Goal: Task Accomplishment & Management: Manage account settings

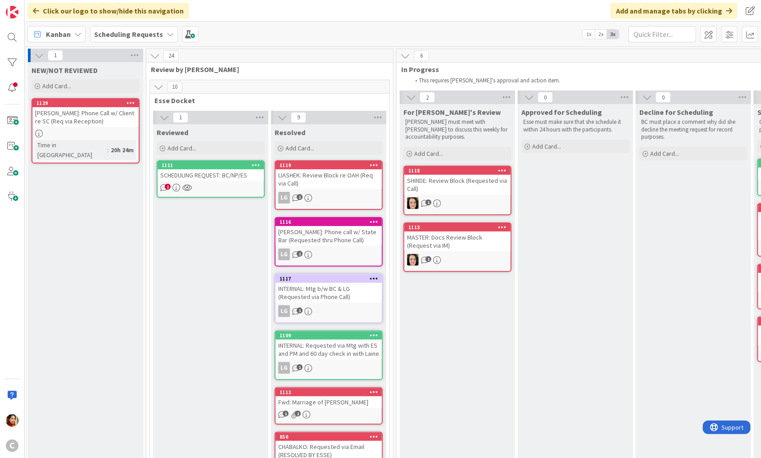
click at [106, 111] on div "[PERSON_NAME]: Phone Call w/ Client re SC (Req via Reception)" at bounding box center [85, 117] width 106 height 20
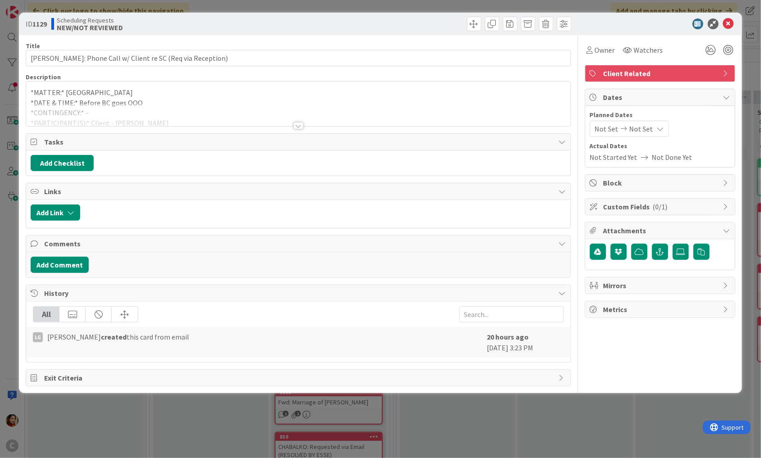
click at [303, 128] on div "Title 53 / 128 TOVAR: Phone Call w/ Client re SC (Req via Reception) Descriptio…" at bounding box center [298, 210] width 545 height 351
click at [301, 127] on div at bounding box center [298, 125] width 10 height 7
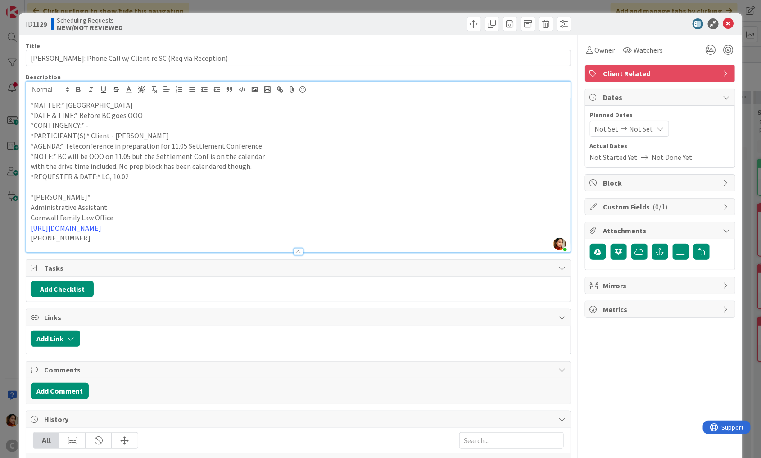
click at [11, 203] on div "ID 1129 Scheduling Requests NEW/NOT REVIEWED Title 53 / 128 TOVAR: Phone Call w…" at bounding box center [380, 229] width 761 height 458
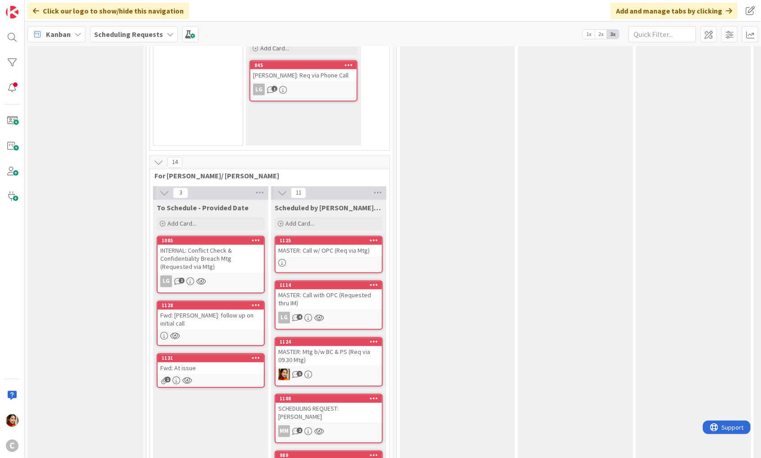
scroll to position [698, 0]
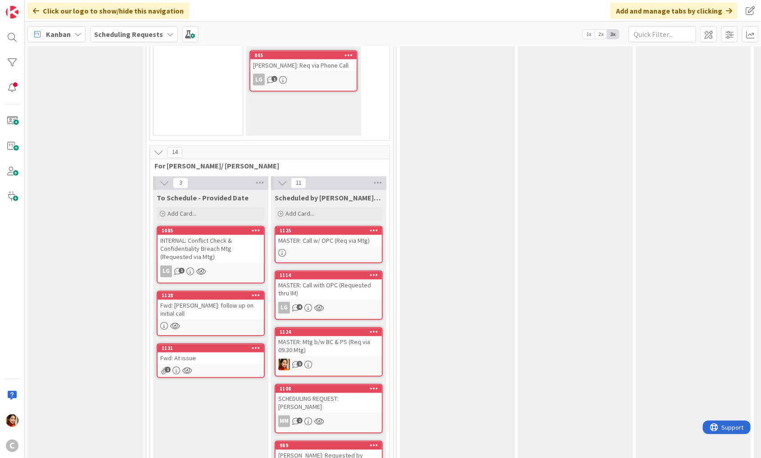
click at [209, 352] on div "Fwd: At issue" at bounding box center [211, 358] width 106 height 12
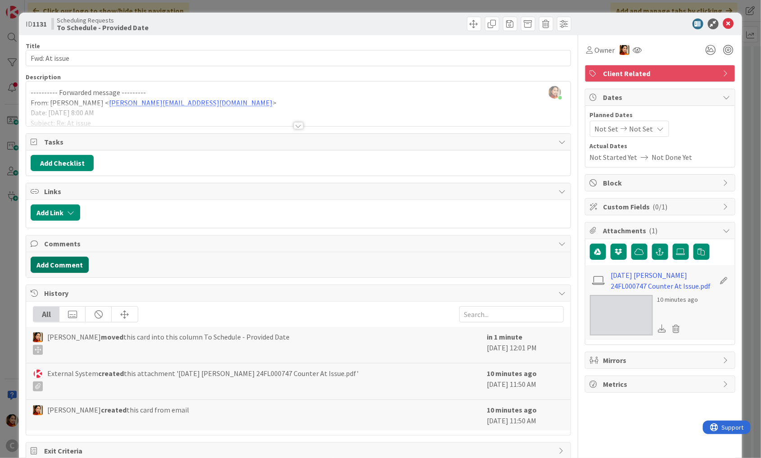
click at [51, 258] on button "Add Comment" at bounding box center [60, 265] width 58 height 16
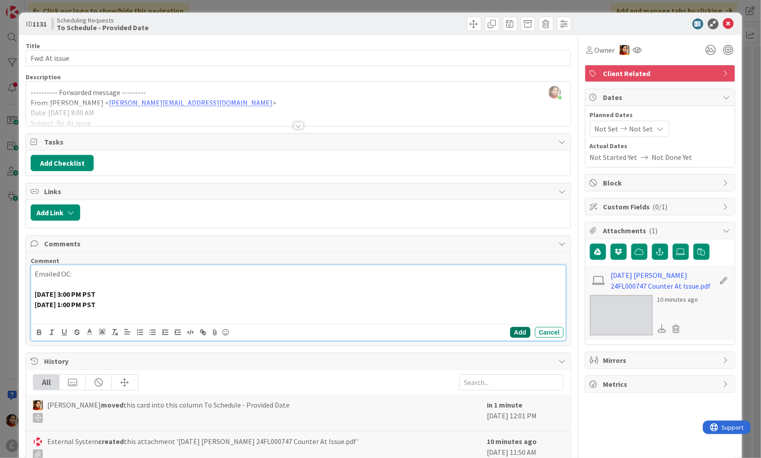
click at [521, 332] on button "Add" at bounding box center [520, 332] width 20 height 11
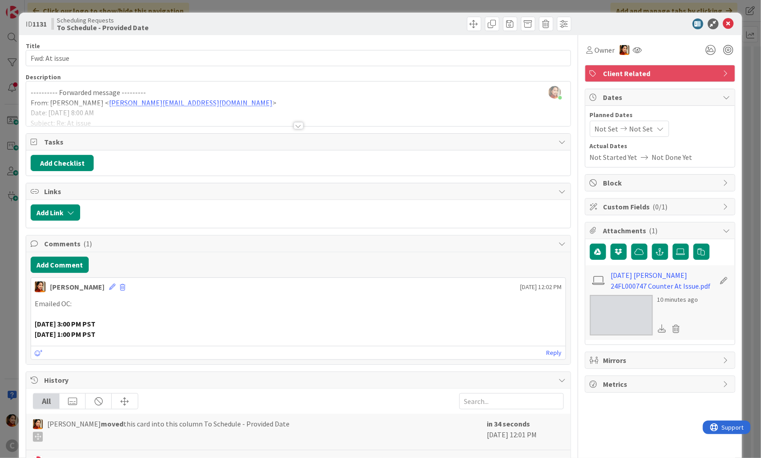
scroll to position [19, 0]
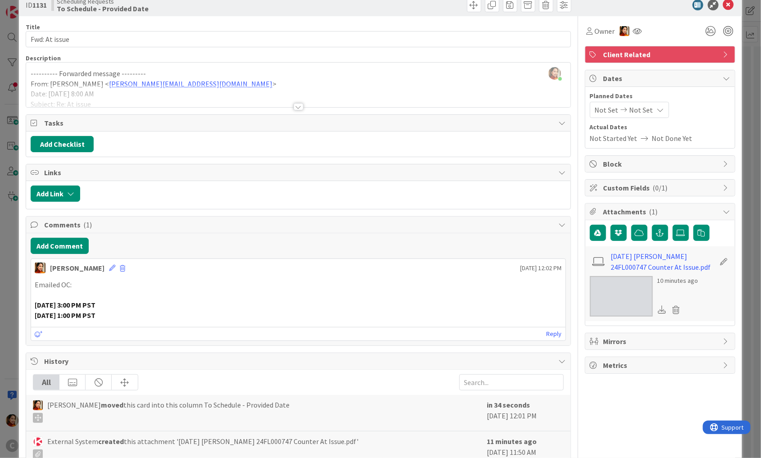
click at [12, 285] on div "ID 1131 Scheduling Requests To Schedule - Provided Date Title 13 / 128 Fwd: At …" at bounding box center [380, 229] width 761 height 458
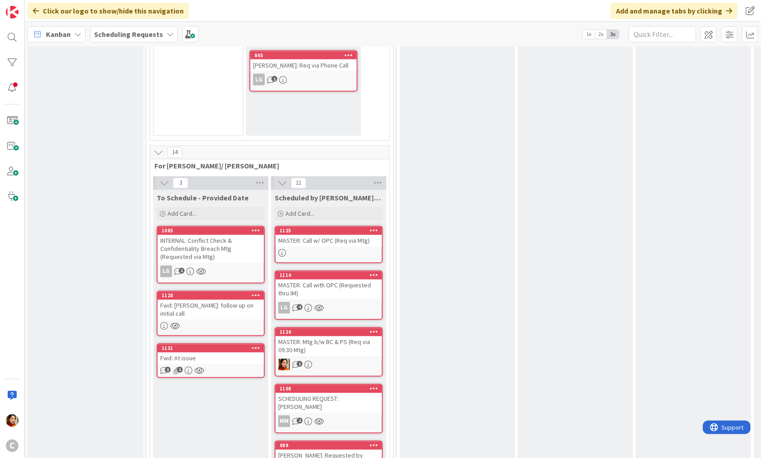
click at [202, 300] on div "Fwd: [PERSON_NAME]: follow up on initial call" at bounding box center [211, 310] width 106 height 20
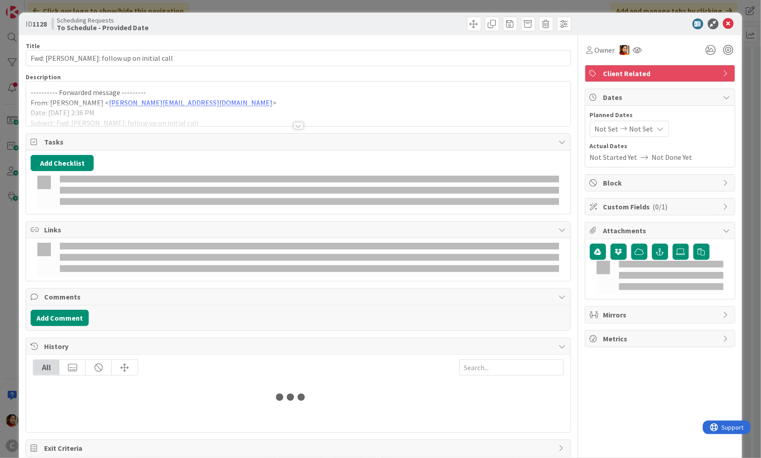
click at [11, 72] on div "ID 1128 Scheduling Requests To Schedule - Provided Date Title 38 / 128 Fwd: AMB…" at bounding box center [380, 229] width 761 height 458
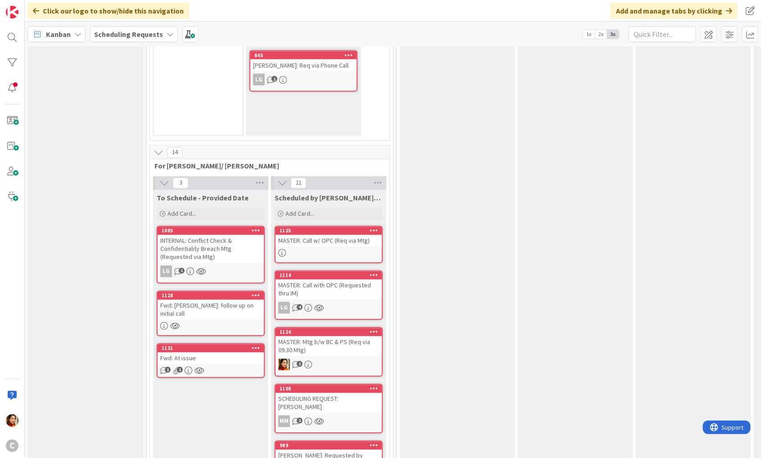
scroll to position [705, 0]
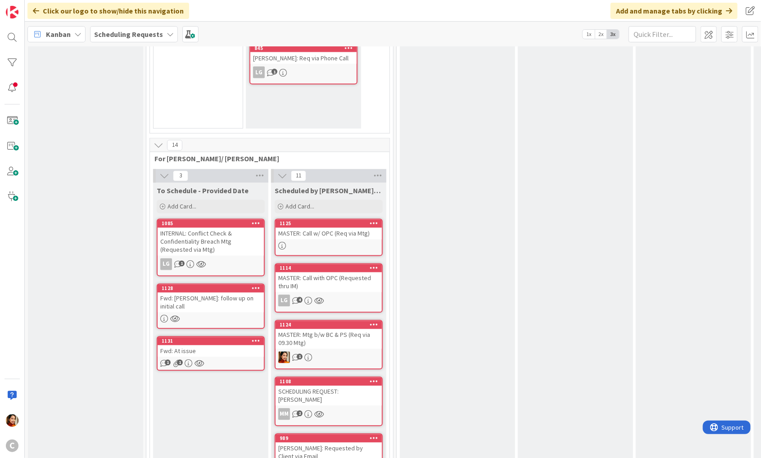
click at [233, 232] on div "INTERNAL: Conflict Check & Confidentiality Breach Mtg (Requested via Mtg)" at bounding box center [211, 242] width 106 height 28
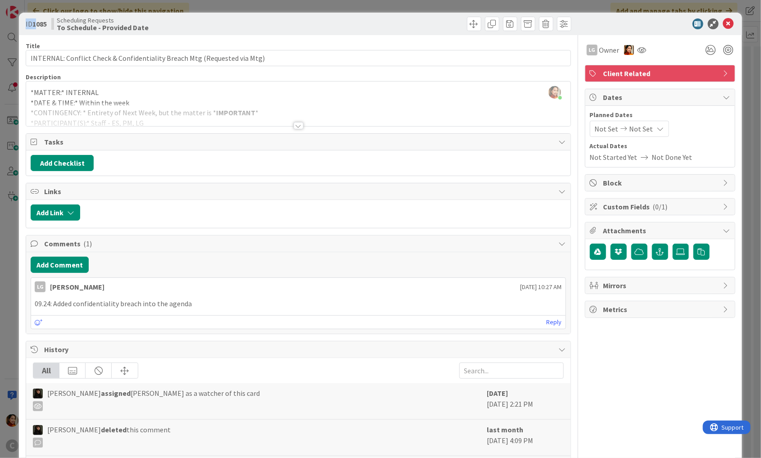
drag, startPoint x: 19, startPoint y: 13, endPoint x: 39, endPoint y: 27, distance: 23.9
click at [23, 13] on div "ID 1085 Scheduling Requests To Schedule - Provided Date Title 73 / 128 INTERNAL…" at bounding box center [380, 321] width 723 height 617
click at [201, 107] on div at bounding box center [298, 114] width 544 height 23
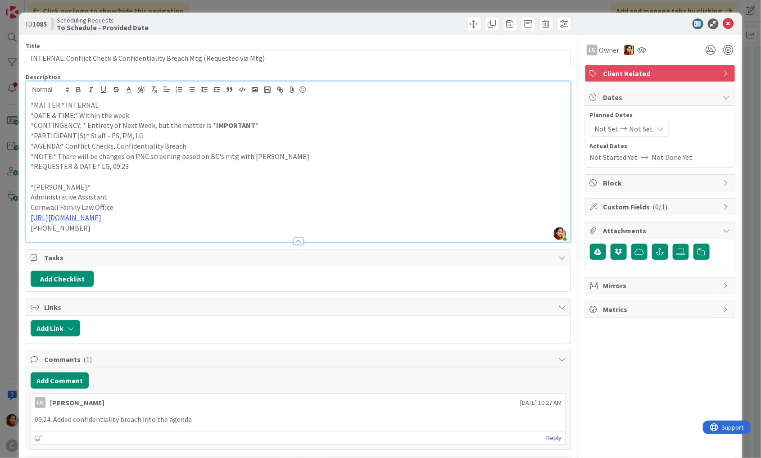
click at [173, 269] on div "Add Checklist" at bounding box center [298, 278] width 544 height 25
click at [250, 185] on p "*[PERSON_NAME]*" at bounding box center [298, 187] width 535 height 10
click at [298, 239] on div at bounding box center [298, 241] width 10 height 7
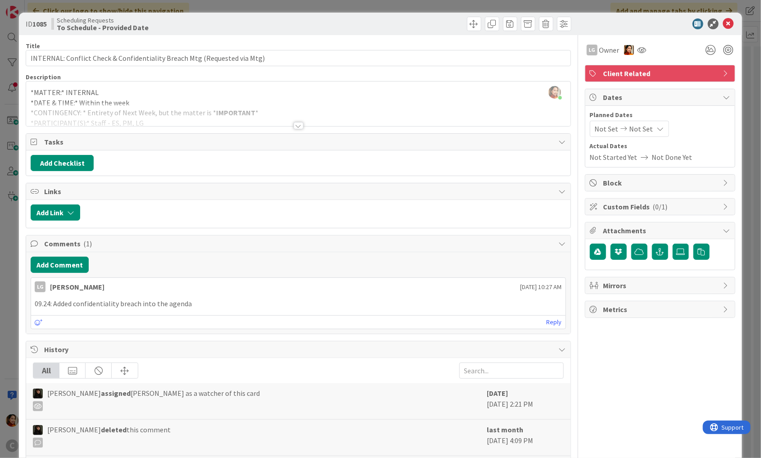
click at [298, 239] on span "Comments ( 1 )" at bounding box center [299, 243] width 510 height 11
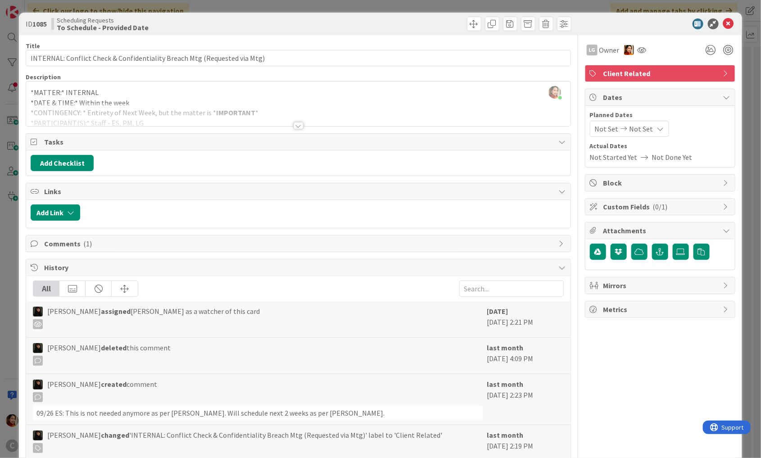
click at [60, 238] on span "Comments ( 1 )" at bounding box center [299, 243] width 510 height 11
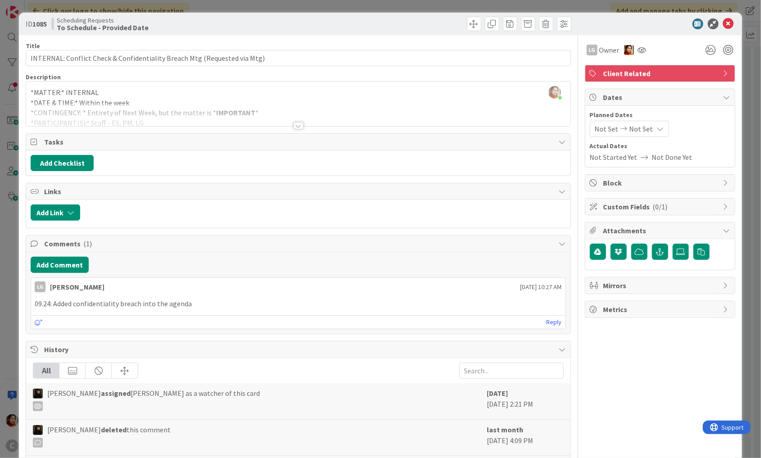
click at [3, 230] on div "ID 1085 Scheduling Requests To Schedule - Provided Date Title 73 / 128 INTERNAL…" at bounding box center [380, 229] width 761 height 458
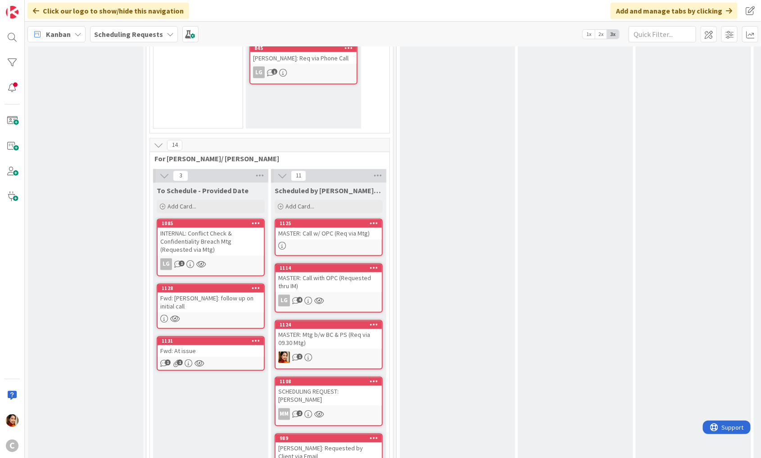
click at [276, 186] on span "Scheduled by [PERSON_NAME]/[PERSON_NAME]" at bounding box center [329, 190] width 108 height 9
drag, startPoint x: 276, startPoint y: 178, endPoint x: 351, endPoint y: 178, distance: 74.3
click at [351, 186] on span "Scheduled by [PERSON_NAME]/[PERSON_NAME]" at bounding box center [329, 190] width 108 height 9
copy span "Scheduled by [PERSON_NAME]/[PERSON_NAME]"
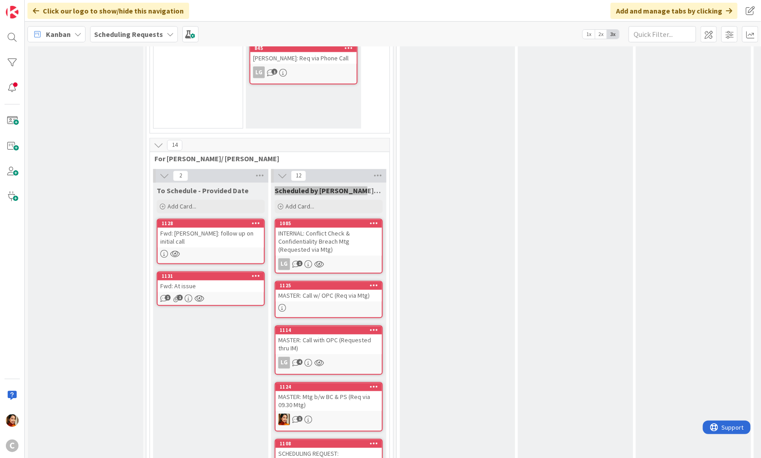
drag, startPoint x: 233, startPoint y: 216, endPoint x: 106, endPoint y: 1, distance: 250.0
click at [309, 231] on div "INTERNAL: Conflict Check & Confidentiality Breach Mtg (Requested via Mtg)" at bounding box center [328, 242] width 106 height 28
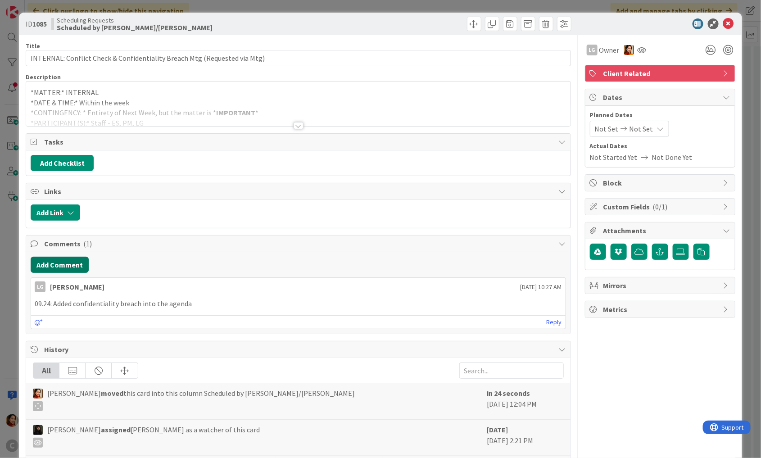
click at [59, 266] on button "Add Comment" at bounding box center [60, 265] width 58 height 16
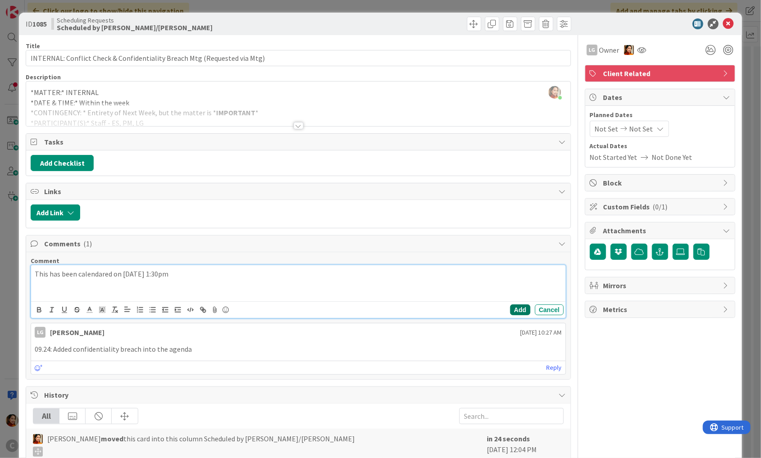
click at [513, 309] on button "Add" at bounding box center [520, 309] width 20 height 11
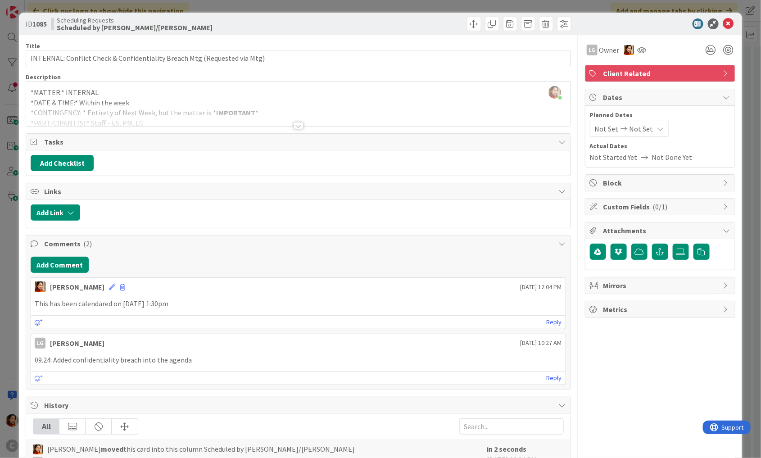
click at [8, 183] on div "ID 1085 Scheduling Requests Scheduled by Laine/Pring Title 73 / 128 INTERNAL: C…" at bounding box center [380, 229] width 761 height 458
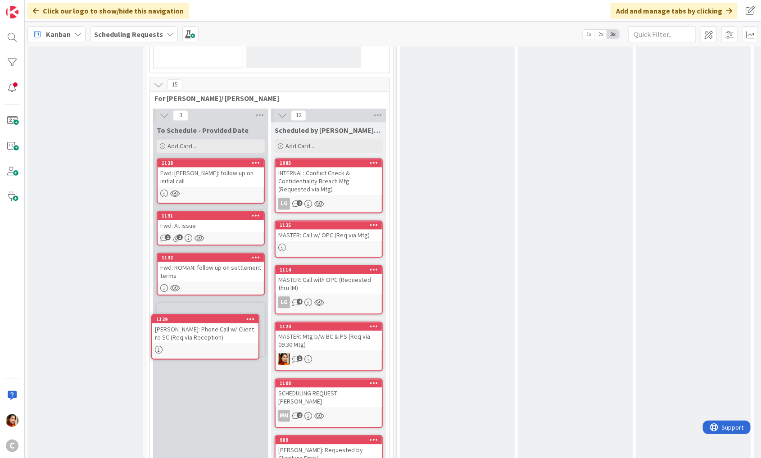
scroll to position [766, 0]
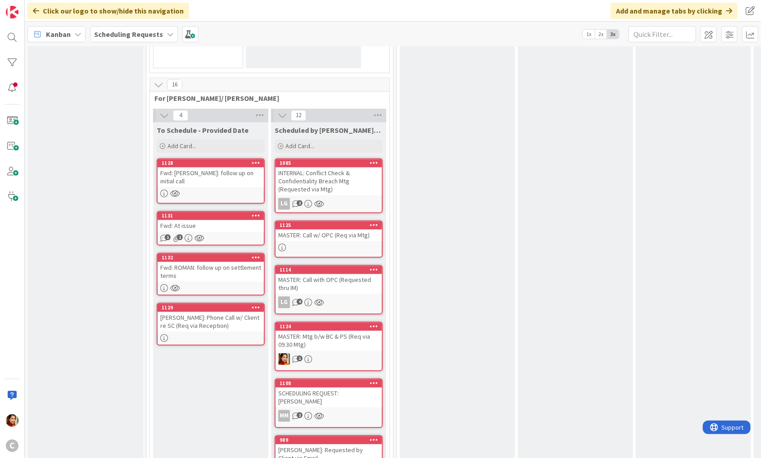
click at [213, 190] on div at bounding box center [211, 194] width 106 height 8
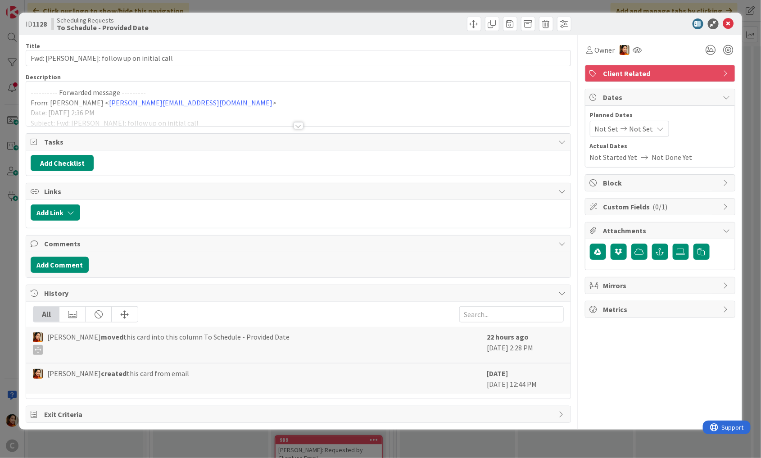
click at [17, 153] on div "ID 1128 Scheduling Requests To Schedule - Provided Date Title 38 / 128 Fwd: AMB…" at bounding box center [380, 229] width 761 height 458
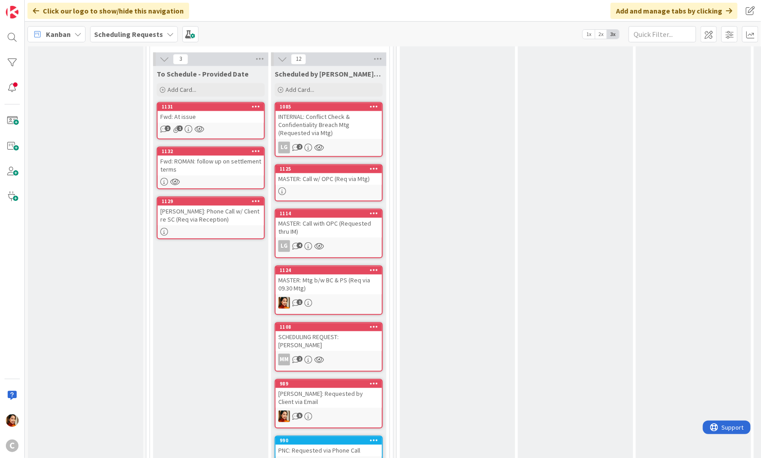
scroll to position [797, 0]
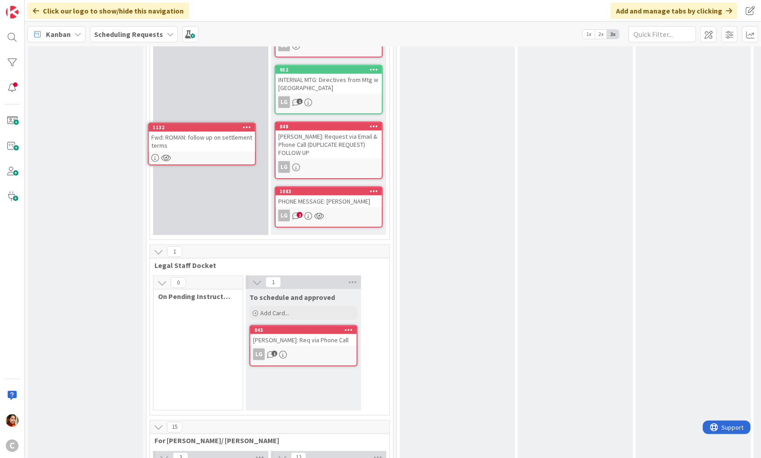
drag, startPoint x: 188, startPoint y: 183, endPoint x: 180, endPoint y: 147, distance: 37.4
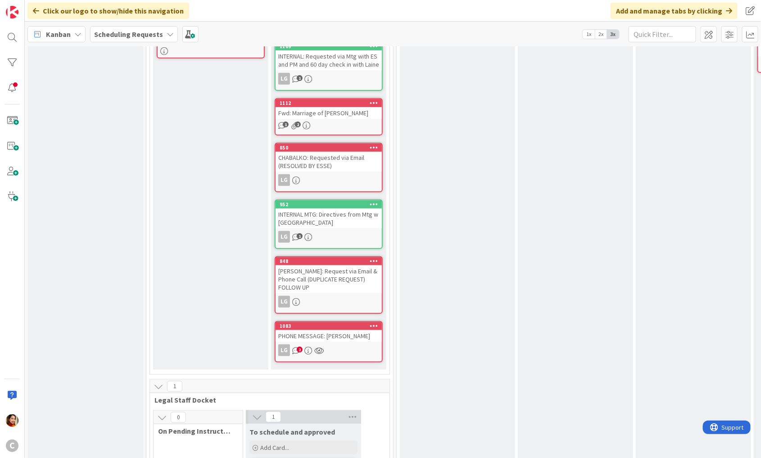
scroll to position [0, 0]
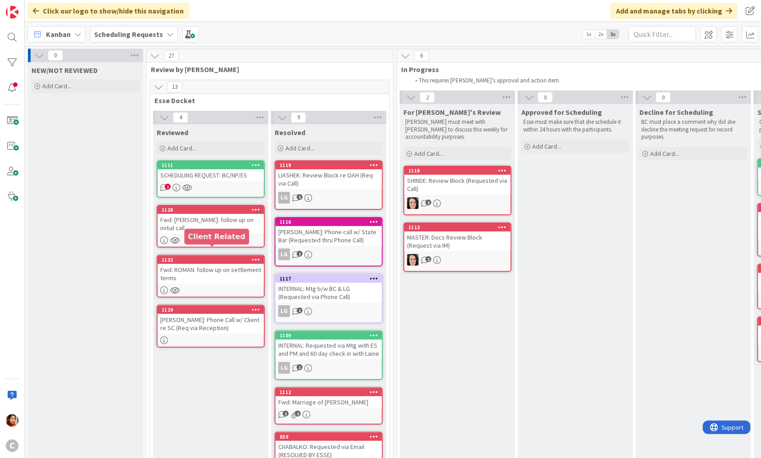
click at [189, 264] on div "Fwd: ROMAN: follow up on settlement terms" at bounding box center [211, 274] width 106 height 20
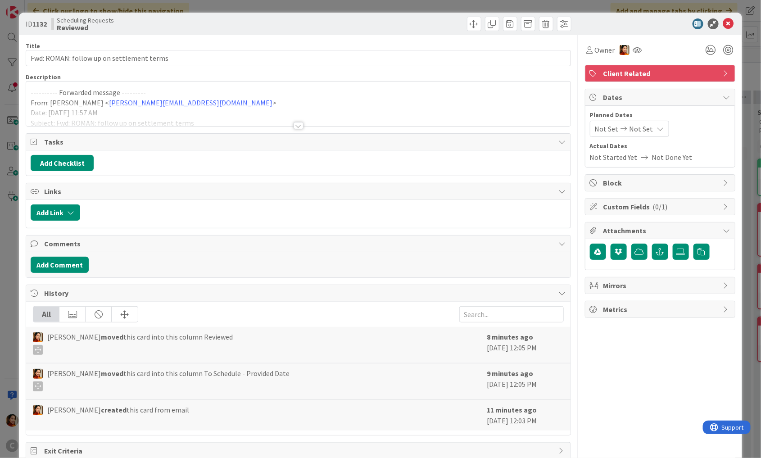
click at [165, 120] on div at bounding box center [298, 114] width 544 height 23
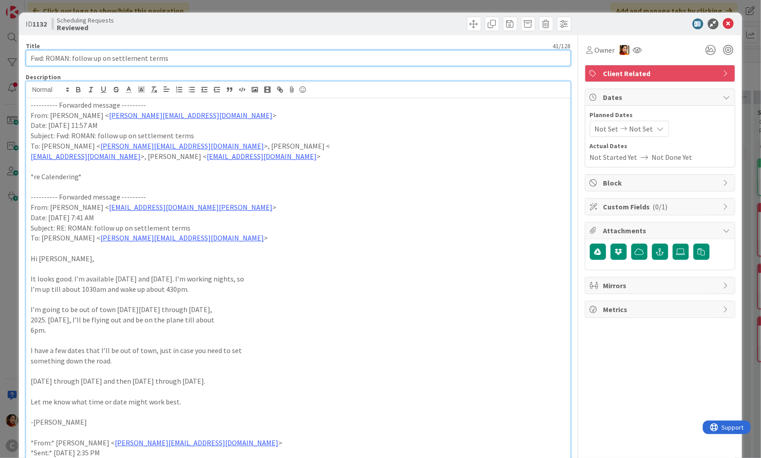
drag, startPoint x: 61, startPoint y: 53, endPoint x: 113, endPoint y: 53, distance: 51.8
click at [61, 53] on input "Fwd: ROMAN: follow up on settlement terms" at bounding box center [298, 58] width 545 height 16
drag, startPoint x: 113, startPoint y: 53, endPoint x: 151, endPoint y: 53, distance: 38.7
click at [151, 53] on input "Fwd: ROMAN: follow up on settlement terms" at bounding box center [298, 58] width 545 height 16
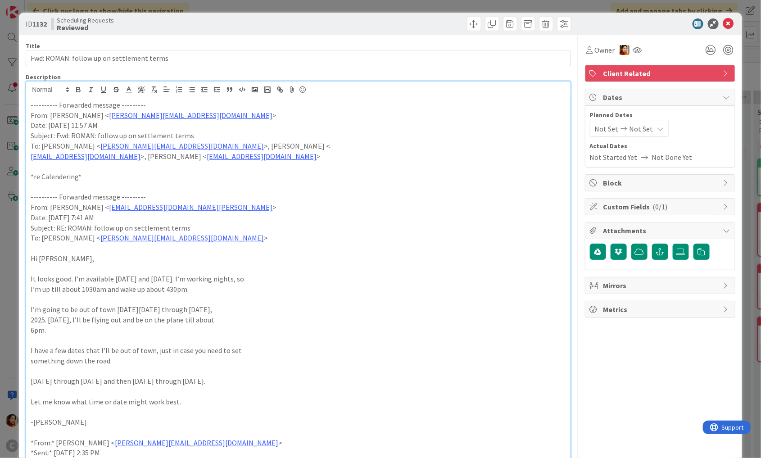
click at [12, 200] on div "ID 1132 Scheduling Requests Reviewed Title 41 / 128 Fwd: ROMAN: follow up on se…" at bounding box center [380, 229] width 761 height 458
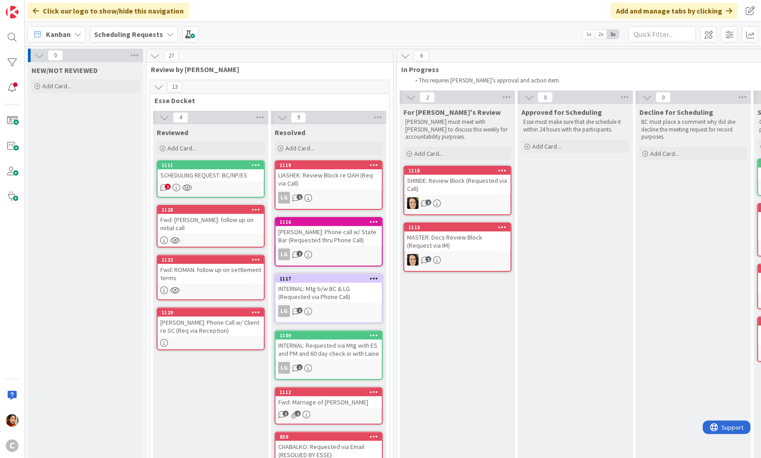
click at [234, 275] on div "1132 Fwd: ROMAN: follow up on settlement terms" at bounding box center [211, 277] width 108 height 45
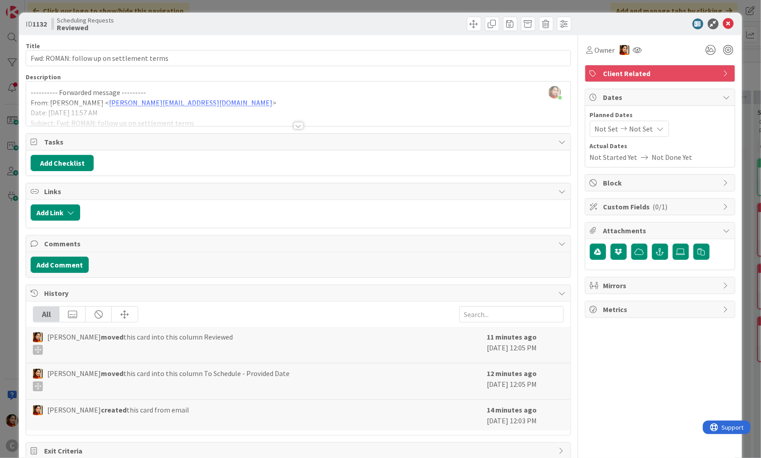
click at [250, 115] on div at bounding box center [298, 114] width 544 height 23
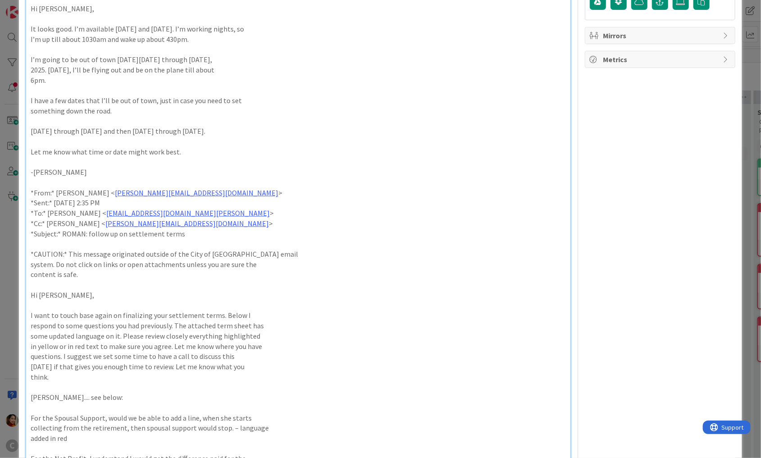
scroll to position [244, 0]
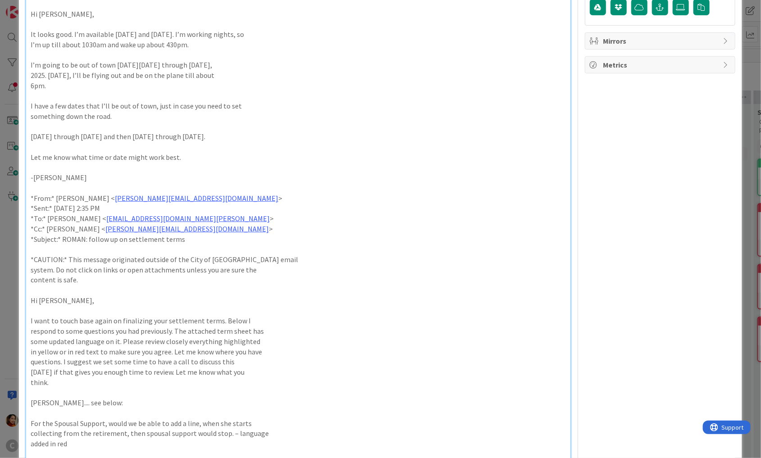
click at [16, 151] on div "ID 1132 Scheduling Requests Reviewed Title 41 / 128 Fwd: ROMAN: follow up on se…" at bounding box center [380, 229] width 761 height 458
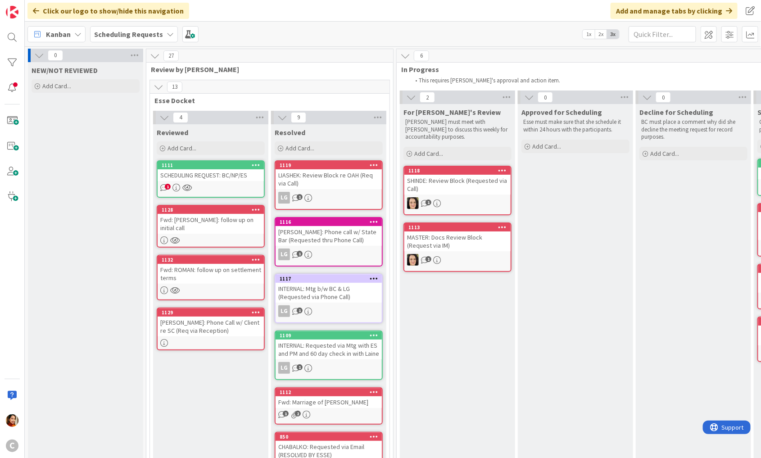
click at [237, 322] on div "[PERSON_NAME]: Phone Call w/ Client re SC (Req via Reception)" at bounding box center [211, 326] width 106 height 20
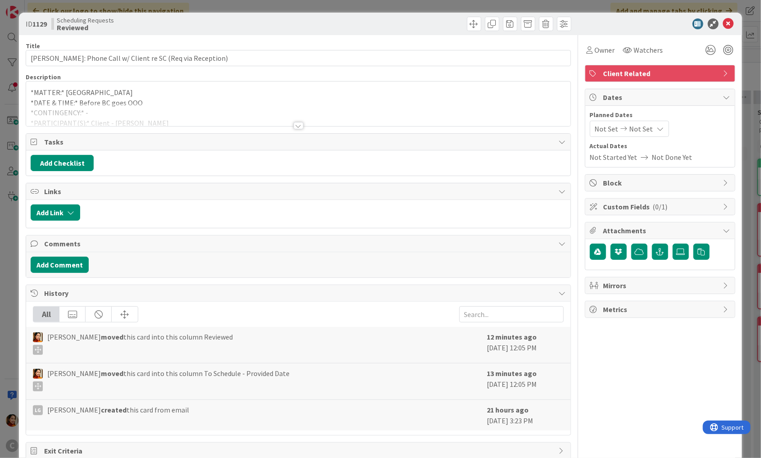
click at [297, 124] on div at bounding box center [298, 125] width 10 height 7
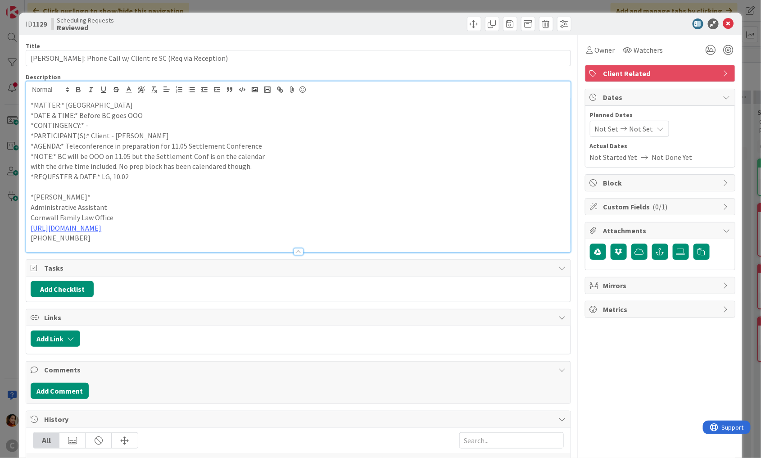
scroll to position [11, 0]
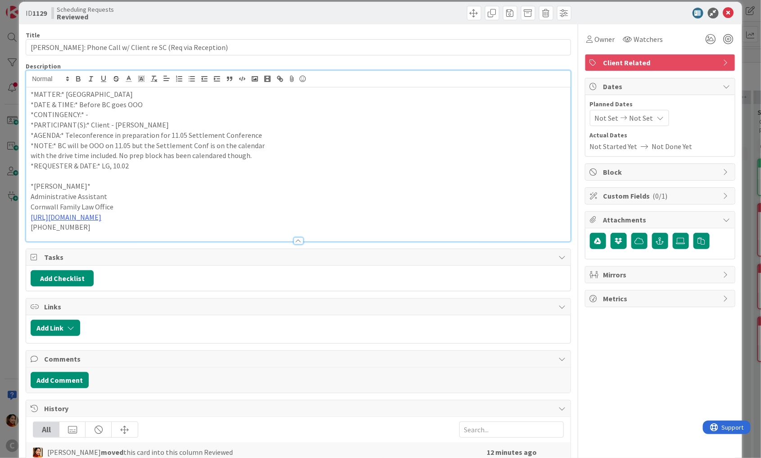
click at [13, 230] on div "ID 1129 Scheduling Requests Reviewed Title 53 / 128 [PERSON_NAME]: Phone Call w…" at bounding box center [380, 229] width 761 height 458
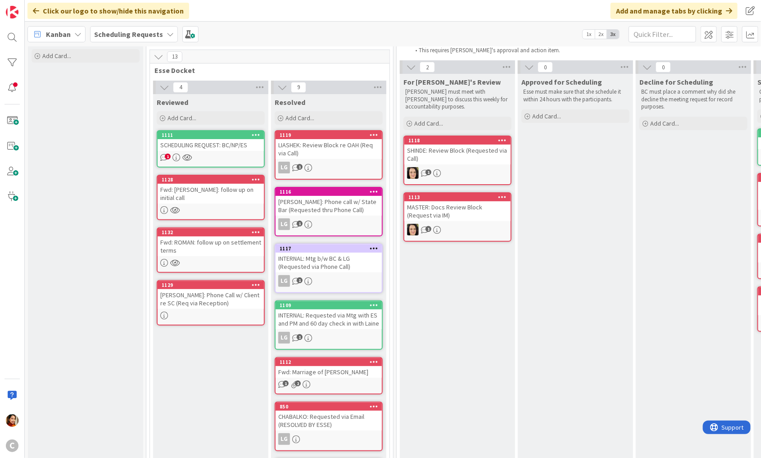
click at [234, 142] on div "SCHEDULING REQUEST: BC/NP/ES" at bounding box center [211, 145] width 106 height 12
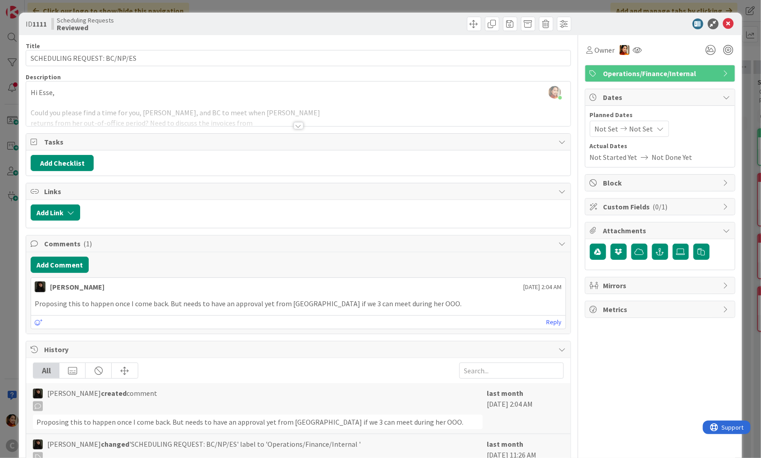
click at [299, 124] on div at bounding box center [298, 125] width 10 height 7
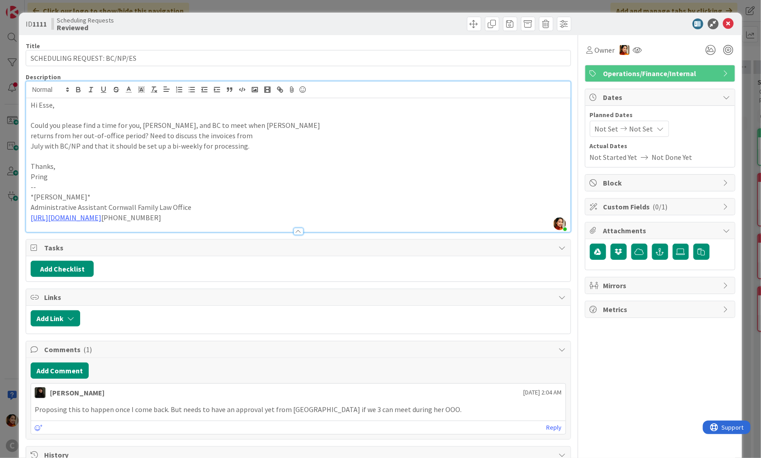
scroll to position [23, 0]
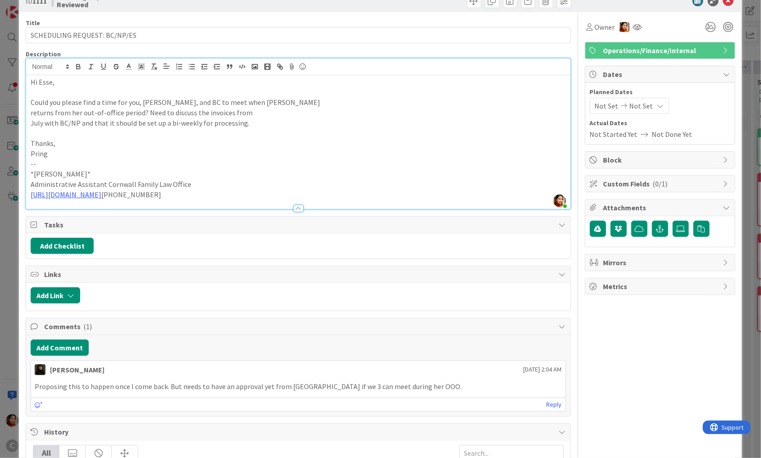
click at [9, 177] on div "ID 1111 Scheduling Requests Reviewed Title 28 / 128 SCHEDULING REQUEST: BC/NP/E…" at bounding box center [380, 229] width 761 height 458
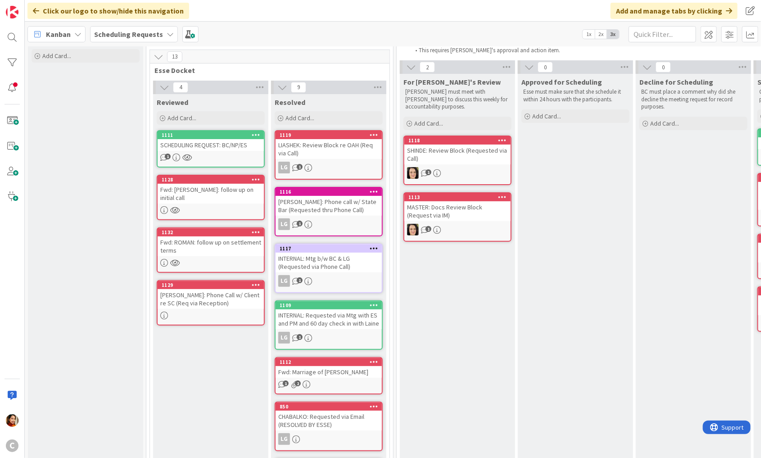
click at [230, 194] on div "1128 Fwd: [PERSON_NAME]: follow up on initial call" at bounding box center [211, 197] width 108 height 45
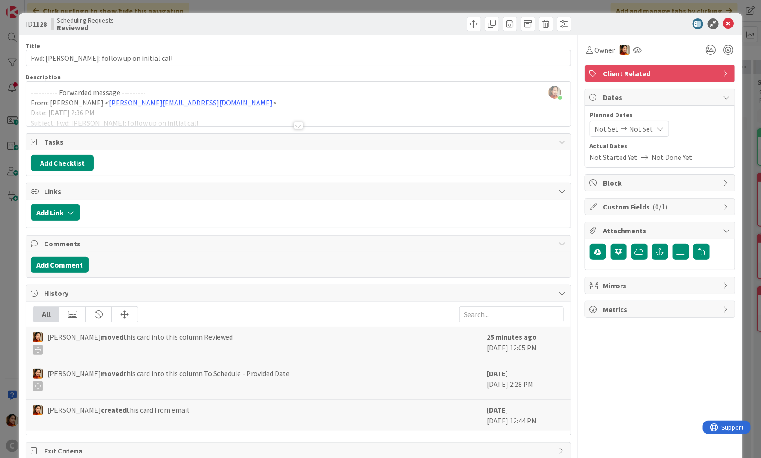
click at [300, 126] on div at bounding box center [298, 125] width 10 height 7
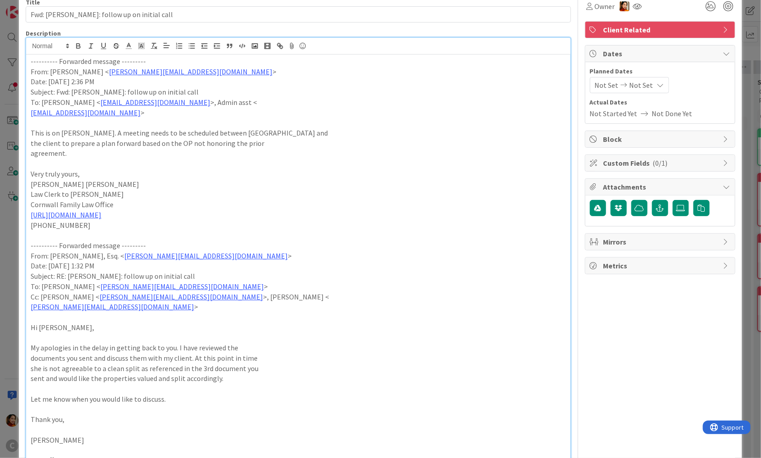
scroll to position [50, 0]
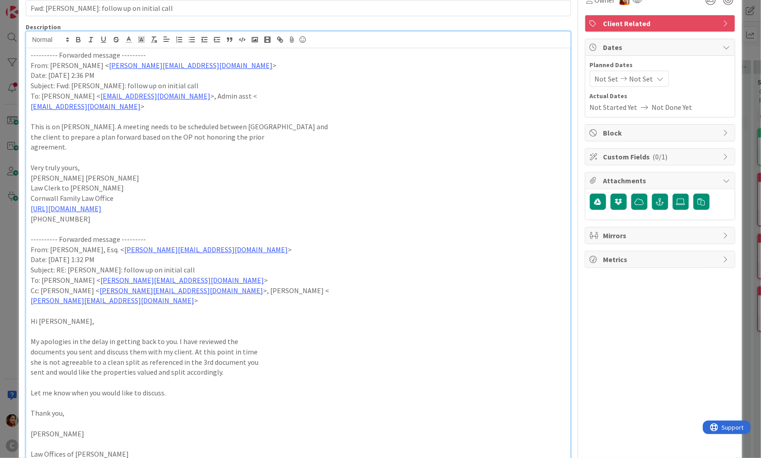
click at [13, 215] on div "ID 1128 Scheduling Requests Reviewed Title 38 / 128 Fwd: [PERSON_NAME]: follow …" at bounding box center [380, 229] width 761 height 458
